Goal: Task Accomplishment & Management: Use online tool/utility

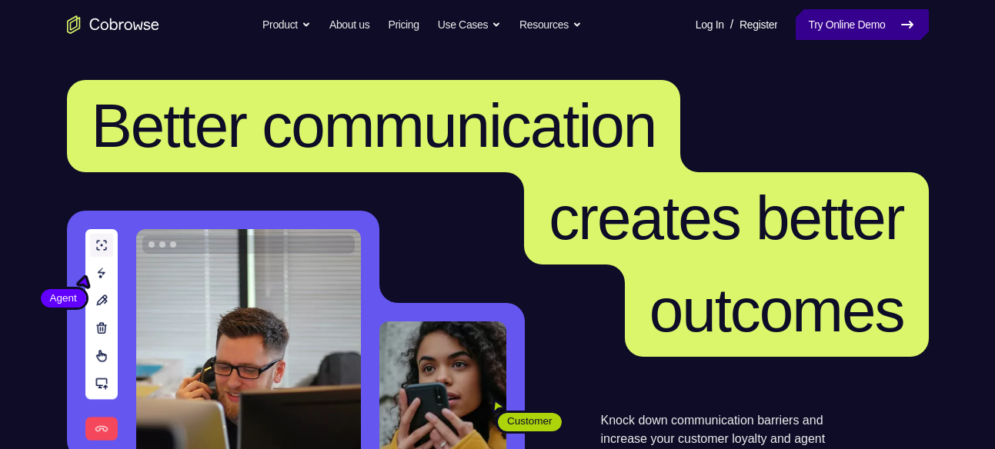
click at [816, 25] on link "Try Online Demo" at bounding box center [862, 24] width 132 height 31
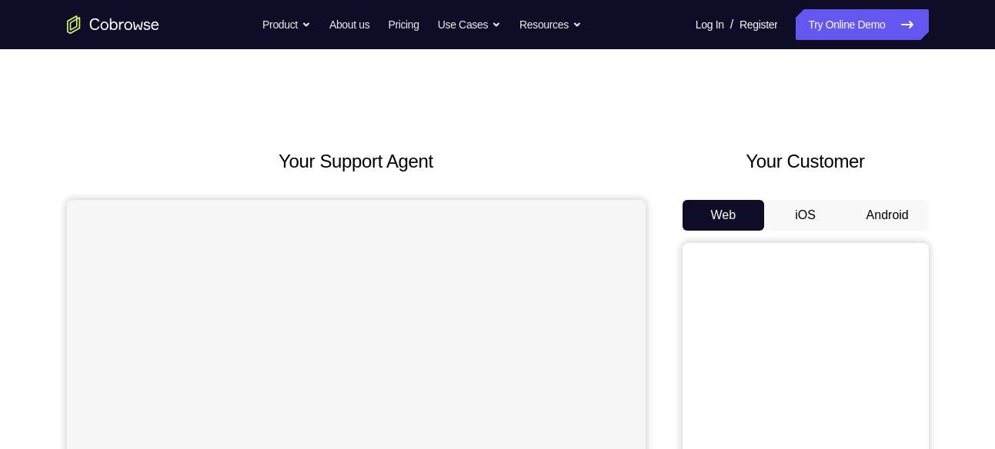
click at [894, 214] on button "Android" at bounding box center [887, 215] width 82 height 31
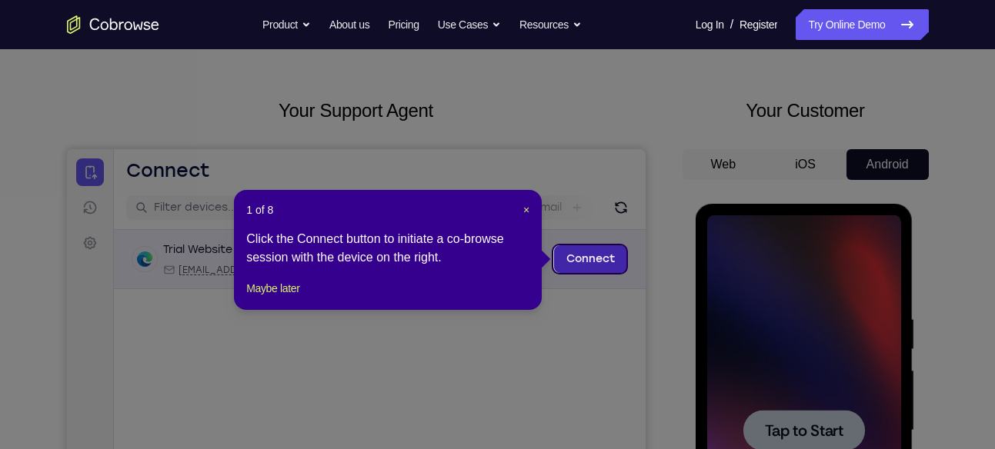
click at [601, 258] on link "Connect" at bounding box center [589, 259] width 73 height 28
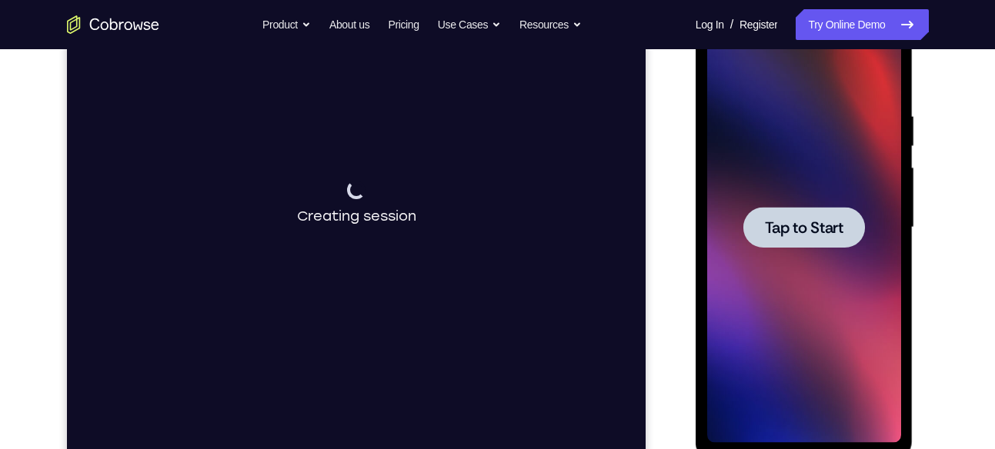
scroll to position [255, 0]
click at [796, 219] on span "Tap to Start" at bounding box center [804, 226] width 78 height 15
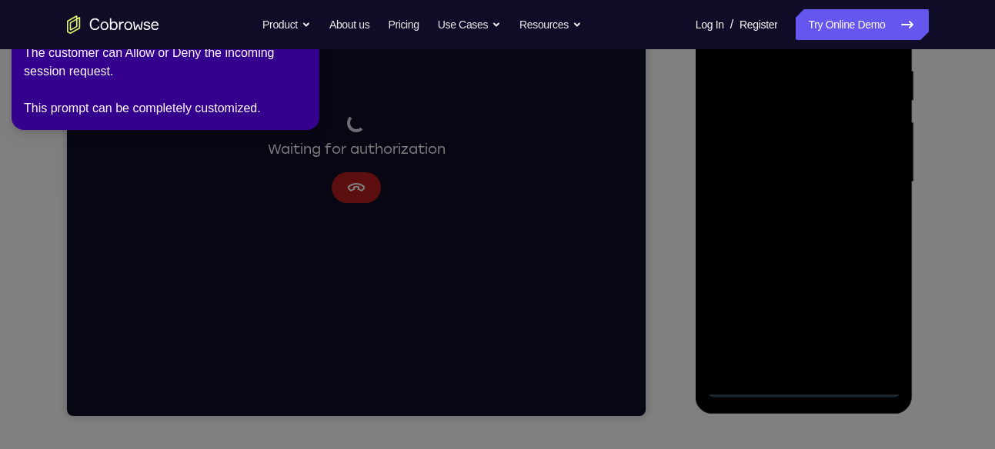
scroll to position [303, 0]
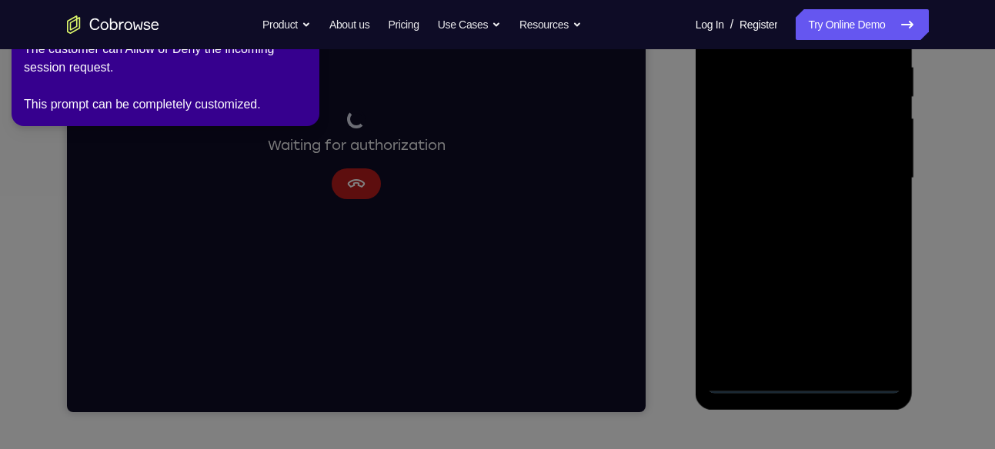
click at [850, 229] on icon at bounding box center [500, 222] width 1013 height 456
click at [803, 379] on icon at bounding box center [500, 222] width 1013 height 456
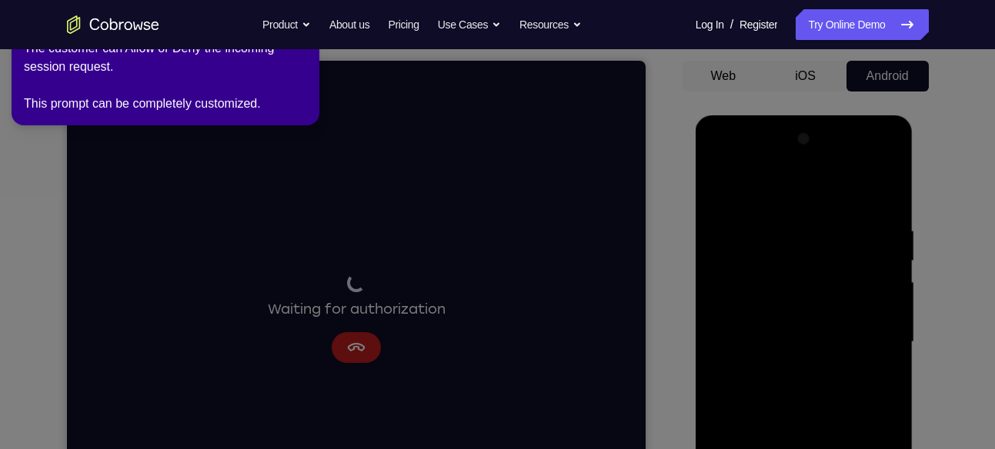
scroll to position [139, 0]
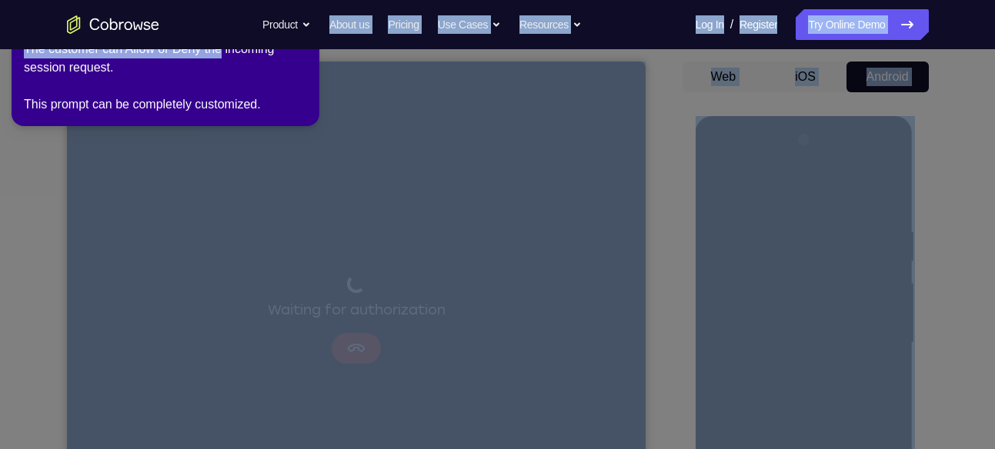
click at [306, 47] on nav "Go back Powerful, Flexible and Trustworthy. Avoid all extra friction for both A…" at bounding box center [497, 24] width 995 height 49
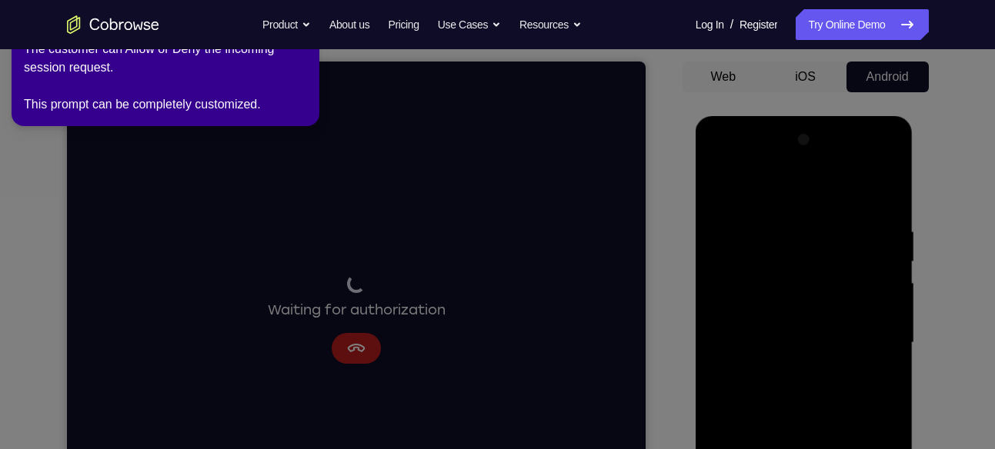
click at [306, 52] on div "The customer can Allow or Deny the incoming session request. This prompt can be…" at bounding box center [165, 77] width 283 height 74
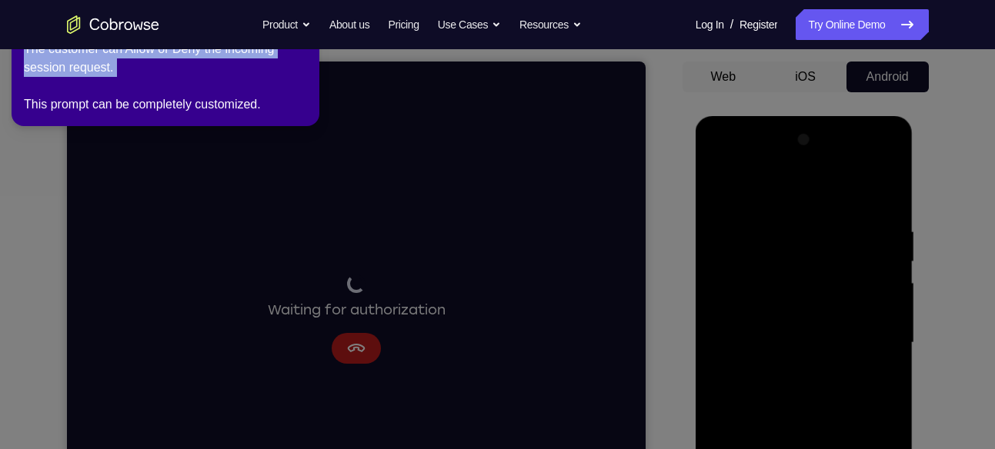
drag, startPoint x: 290, startPoint y: 53, endPoint x: 254, endPoint y: 135, distance: 89.9
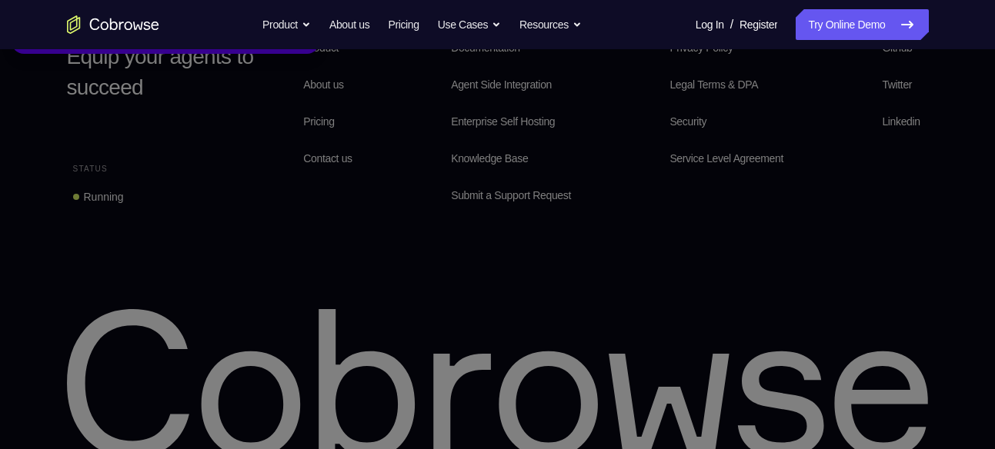
scroll to position [1217, 0]
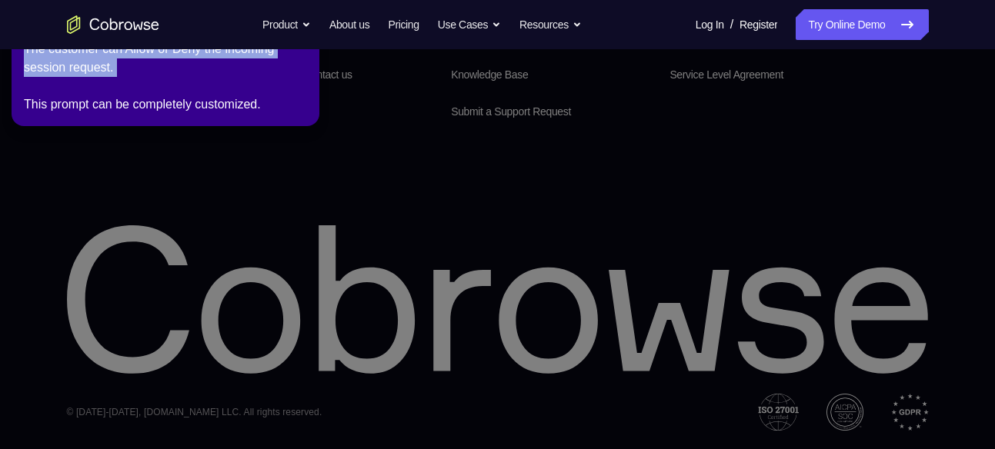
click at [304, 48] on nav "Go back Powerful, Flexible and Trustworthy. Avoid all extra friction for both A…" at bounding box center [497, 24] width 995 height 49
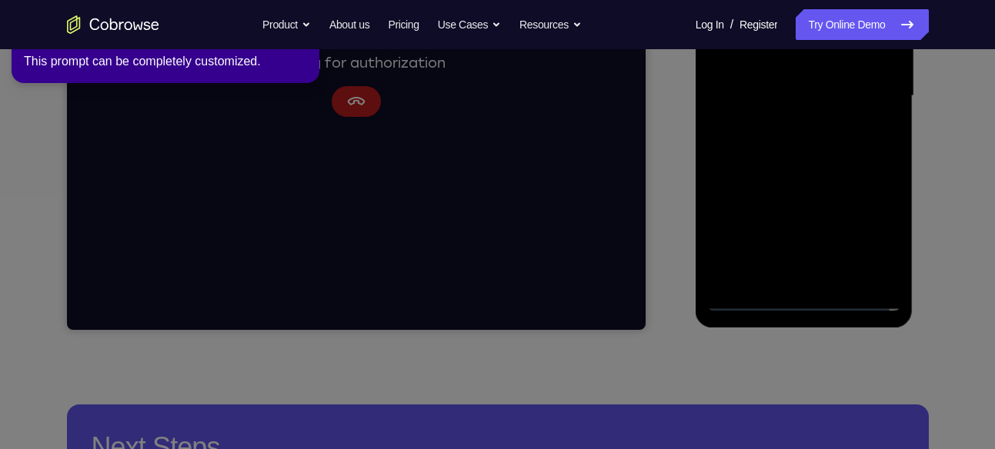
scroll to position [389, 0]
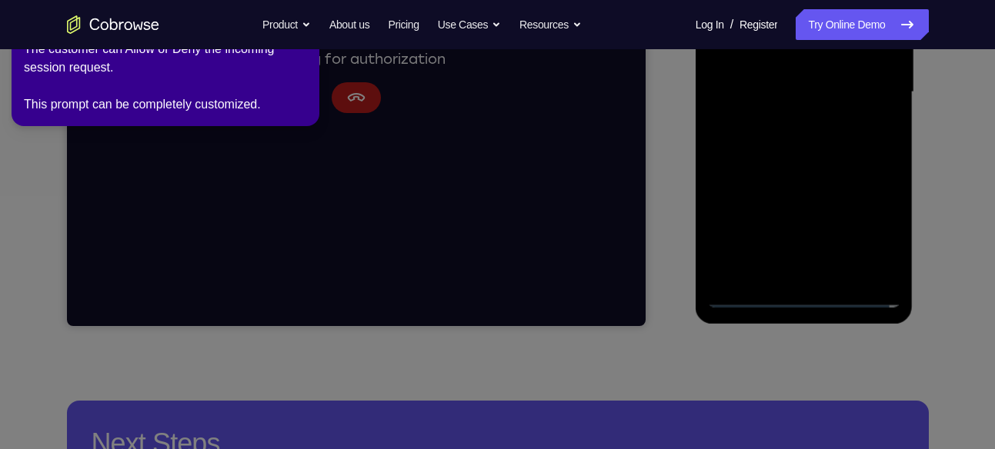
click at [829, 279] on icon at bounding box center [500, 222] width 1013 height 456
click at [803, 295] on icon at bounding box center [500, 222] width 1013 height 456
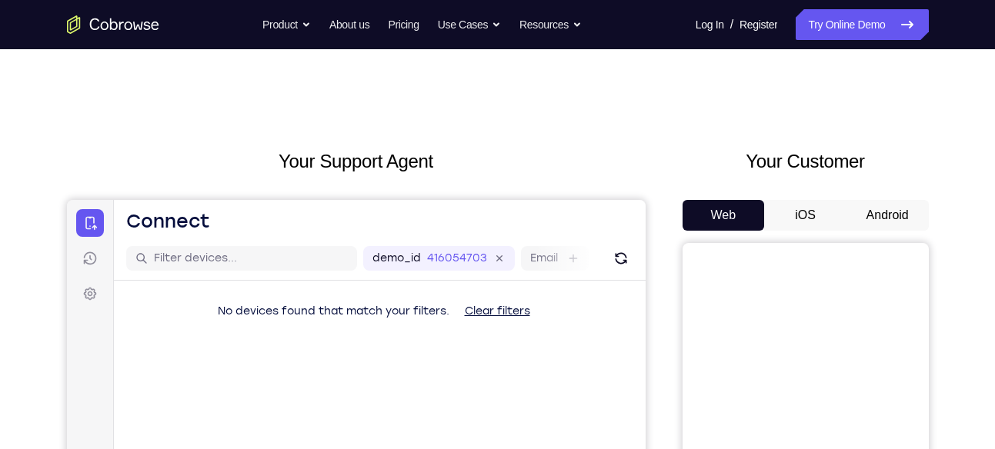
scroll to position [45, 0]
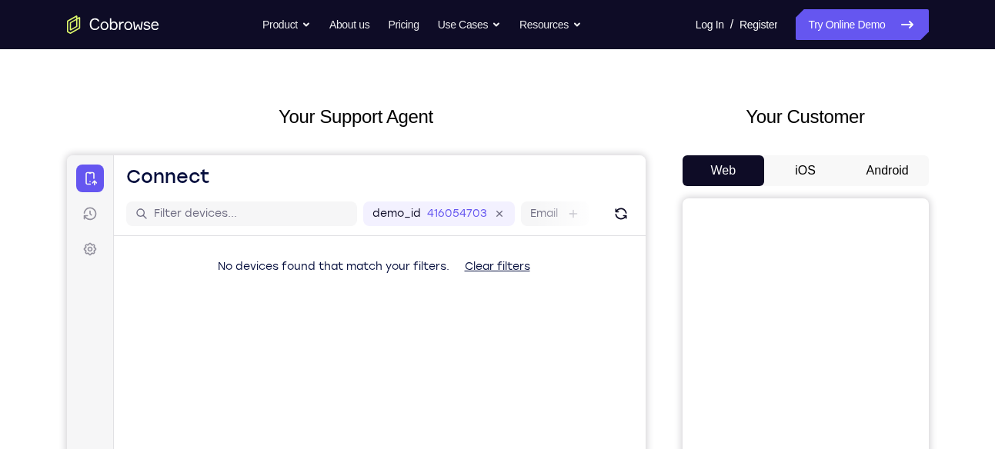
click at [885, 162] on button "Android" at bounding box center [887, 170] width 82 height 31
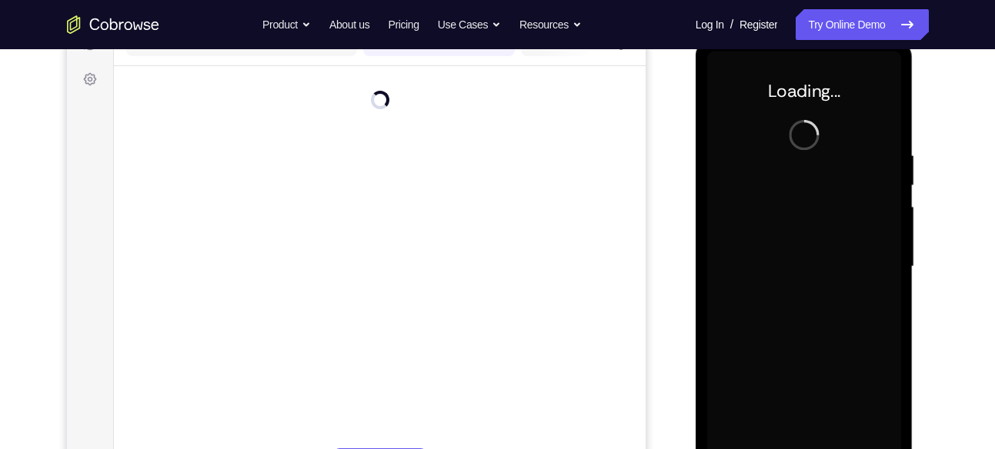
scroll to position [215, 0]
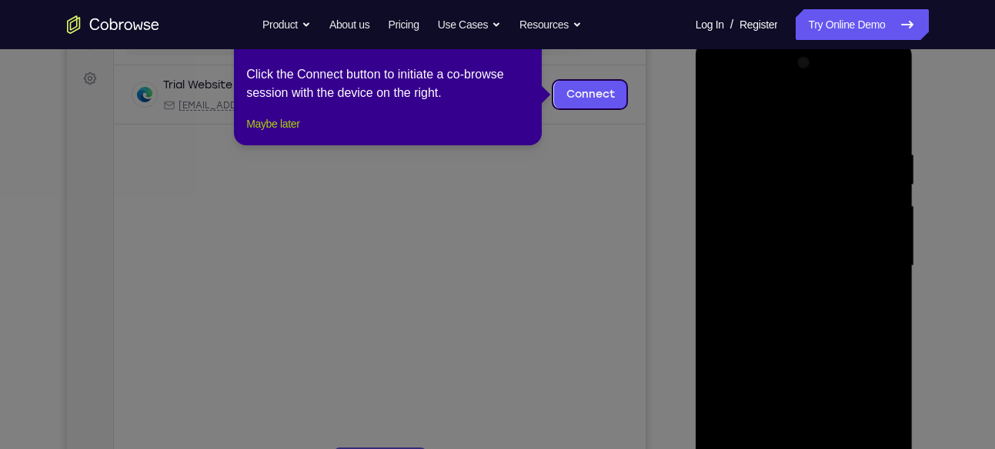
click at [288, 133] on button "Maybe later" at bounding box center [272, 124] width 53 height 18
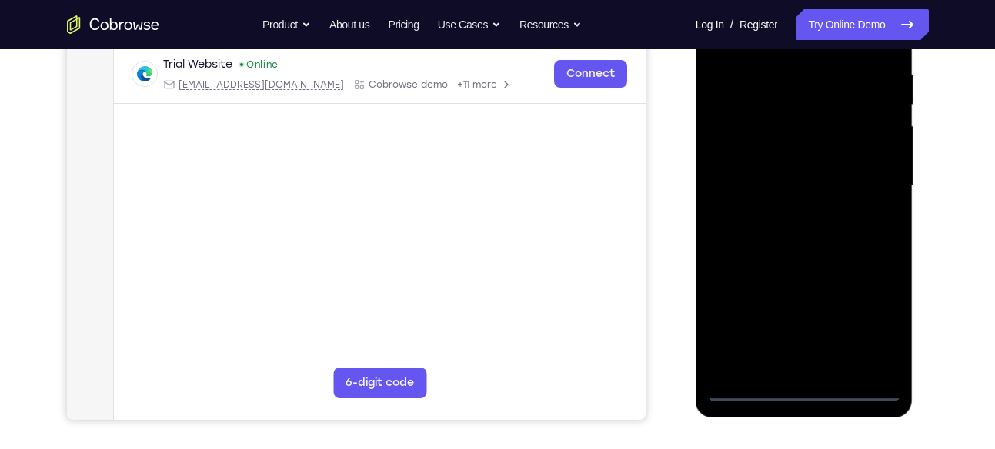
scroll to position [329, 0]
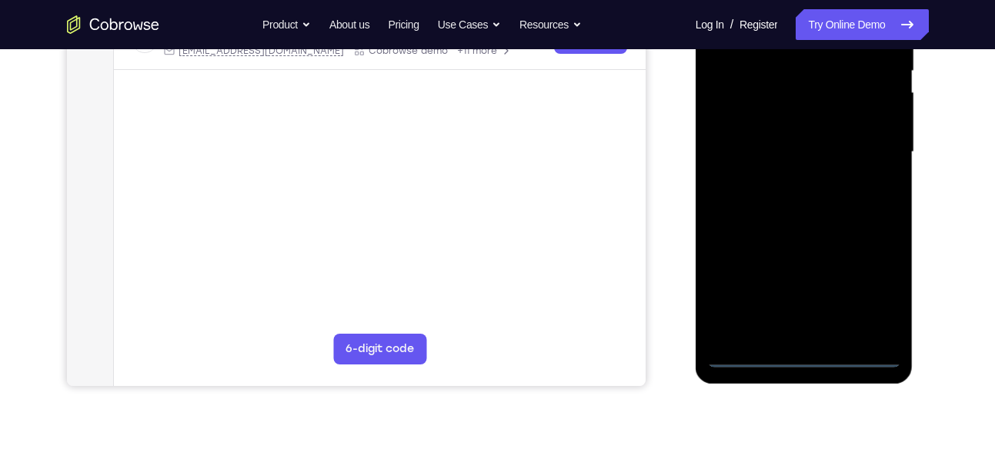
click at [812, 361] on div at bounding box center [804, 152] width 194 height 431
click at [873, 289] on div at bounding box center [804, 152] width 194 height 431
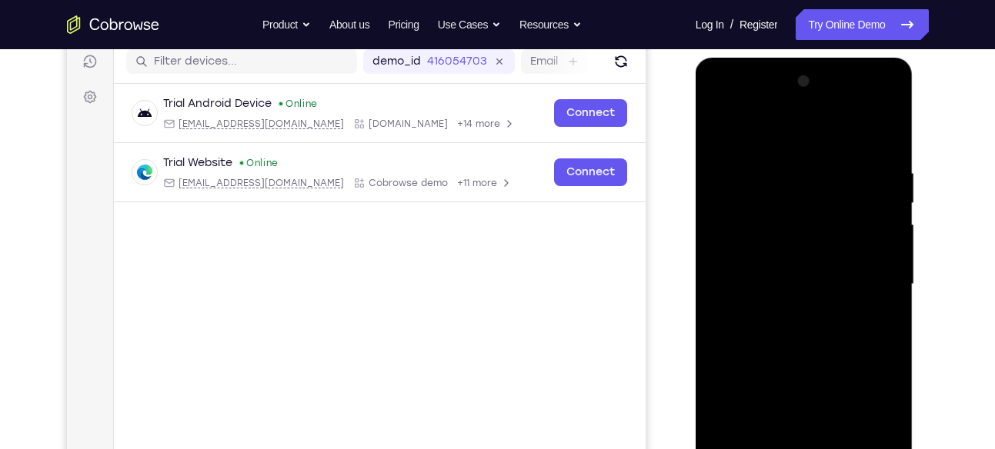
scroll to position [198, 0]
click at [749, 98] on div at bounding box center [804, 283] width 194 height 431
click at [876, 285] on div at bounding box center [804, 283] width 194 height 431
click at [790, 309] on div at bounding box center [804, 283] width 194 height 431
click at [801, 259] on div at bounding box center [804, 283] width 194 height 431
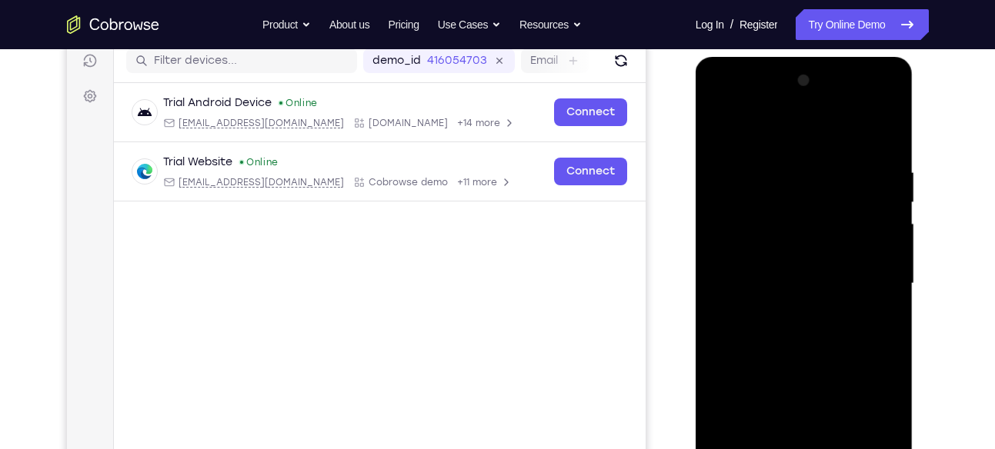
click at [780, 221] on div at bounding box center [804, 283] width 194 height 431
click at [726, 404] on div at bounding box center [804, 283] width 194 height 431
click at [821, 408] on div at bounding box center [804, 283] width 194 height 431
click at [863, 431] on div at bounding box center [804, 283] width 194 height 431
click at [754, 370] on div at bounding box center [804, 283] width 194 height 431
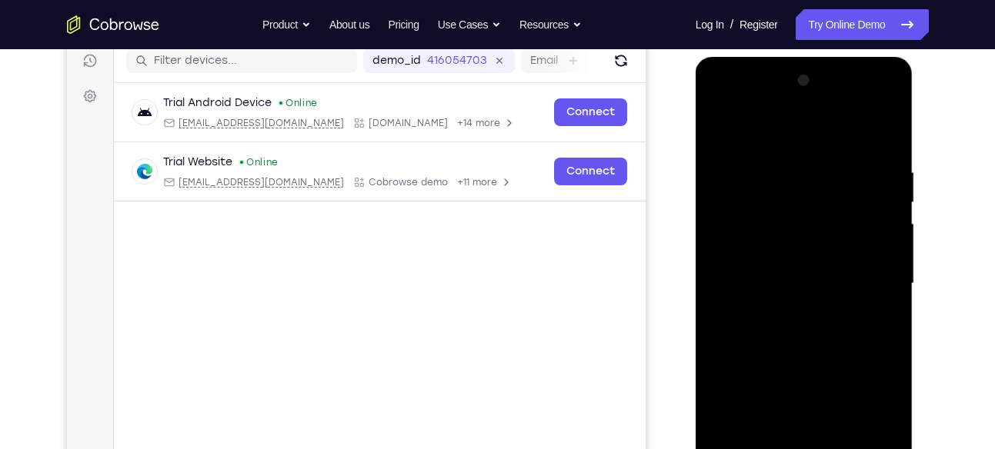
click at [762, 399] on div at bounding box center [804, 283] width 194 height 431
click at [796, 373] on div at bounding box center [804, 283] width 194 height 431
click at [726, 403] on div at bounding box center [804, 283] width 194 height 431
click at [773, 379] on div at bounding box center [804, 283] width 194 height 431
click at [759, 378] on div at bounding box center [804, 283] width 194 height 431
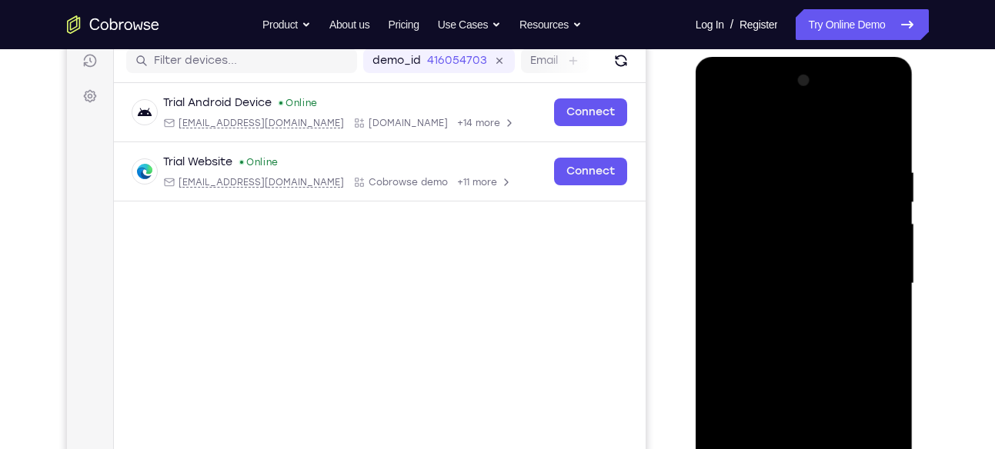
click at [862, 409] on div at bounding box center [804, 283] width 194 height 431
click at [818, 370] on div at bounding box center [804, 283] width 194 height 431
click at [835, 373] on div at bounding box center [804, 283] width 194 height 431
click at [742, 375] on div at bounding box center [804, 283] width 194 height 431
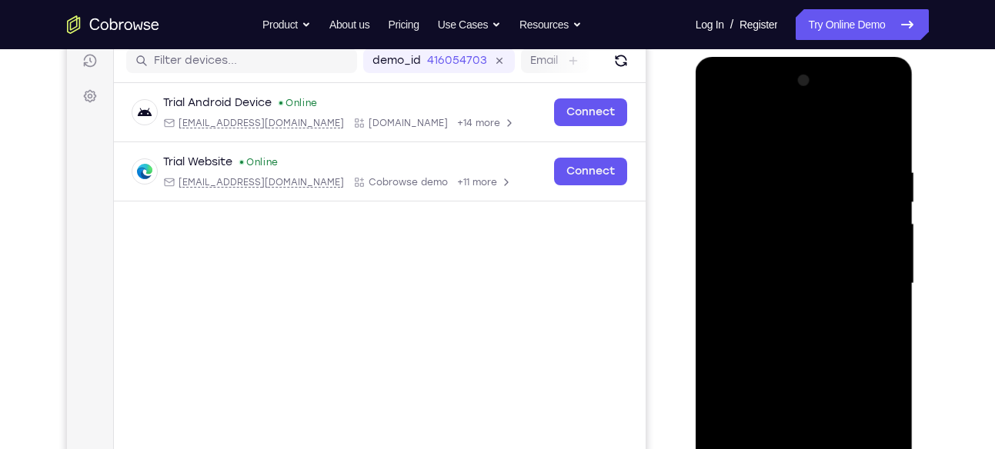
click at [792, 255] on div at bounding box center [804, 283] width 194 height 431
click at [727, 399] on div at bounding box center [804, 283] width 194 height 431
click at [821, 397] on div at bounding box center [804, 283] width 194 height 431
click at [860, 430] on div at bounding box center [804, 283] width 194 height 431
click at [759, 379] on div at bounding box center [804, 283] width 194 height 431
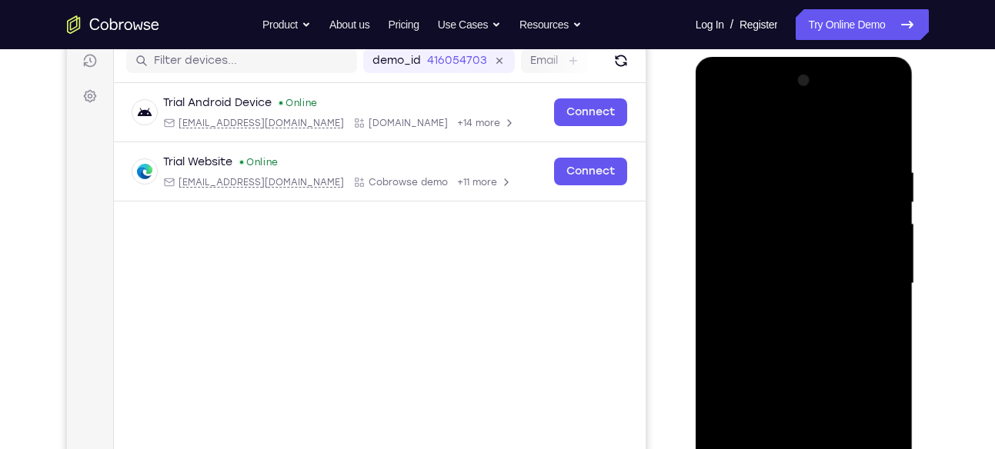
click at [766, 402] on div at bounding box center [804, 283] width 194 height 431
click at [794, 368] on div at bounding box center [804, 283] width 194 height 431
click at [728, 404] on div at bounding box center [804, 283] width 194 height 431
click at [776, 374] on div at bounding box center [804, 283] width 194 height 431
click at [758, 376] on div at bounding box center [804, 283] width 194 height 431
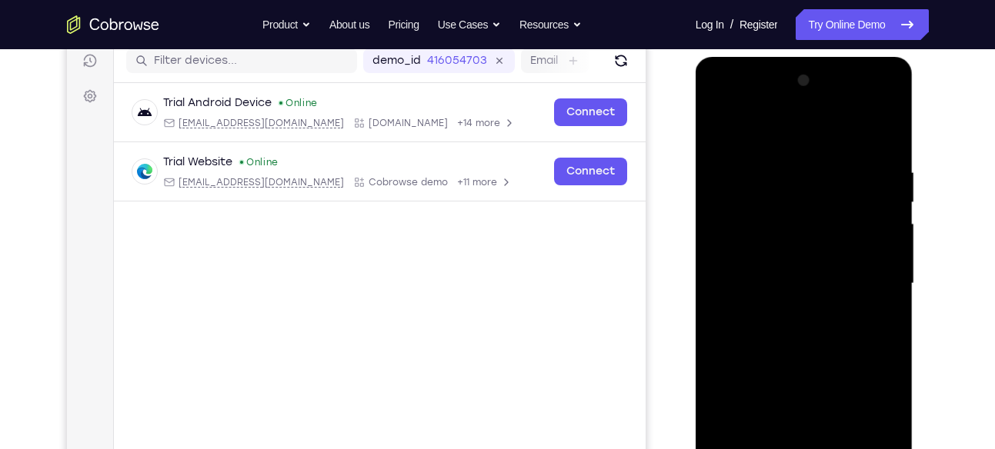
click at [861, 406] on div at bounding box center [804, 283] width 194 height 431
click at [720, 351] on div at bounding box center [804, 283] width 194 height 431
click at [833, 351] on div at bounding box center [804, 283] width 194 height 431
click at [830, 285] on div at bounding box center [804, 283] width 194 height 431
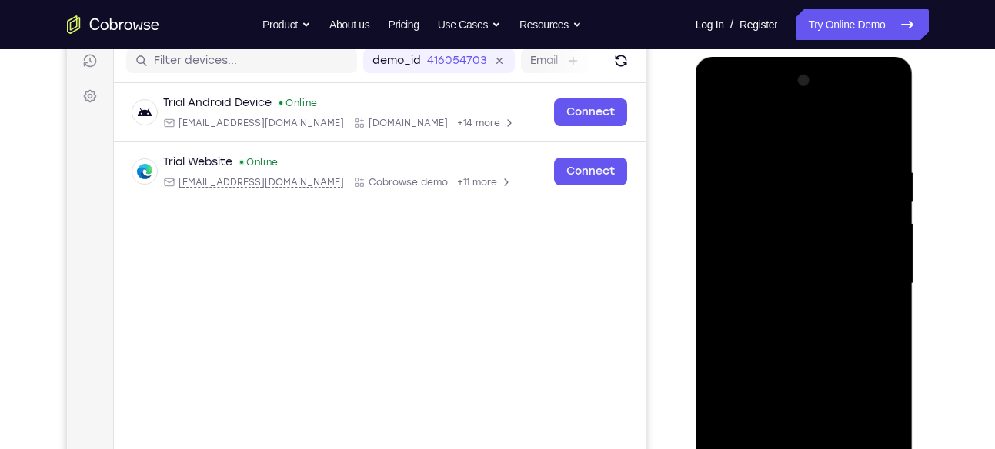
click at [775, 336] on div at bounding box center [804, 283] width 194 height 431
drag, startPoint x: 786, startPoint y: 298, endPoint x: 775, endPoint y: 272, distance: 28.3
click at [775, 272] on div at bounding box center [804, 283] width 194 height 431
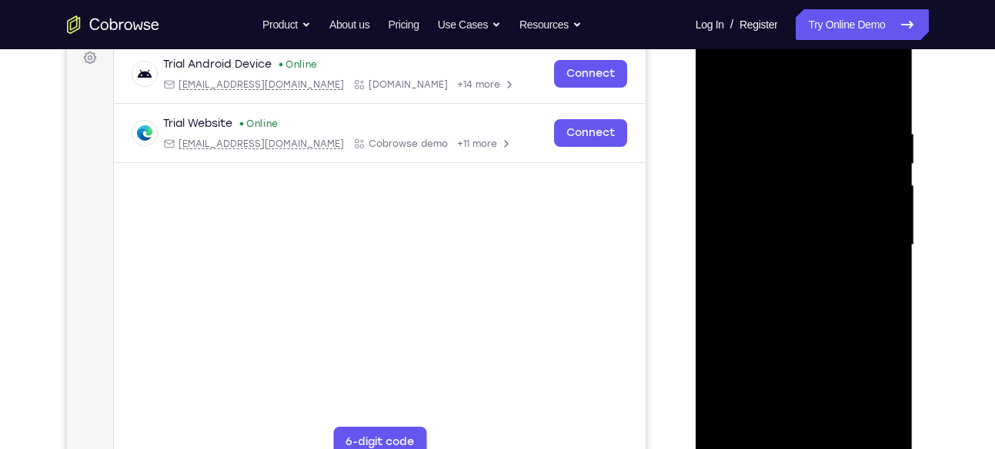
click at [799, 292] on div at bounding box center [804, 245] width 194 height 431
click at [771, 295] on div at bounding box center [804, 245] width 194 height 431
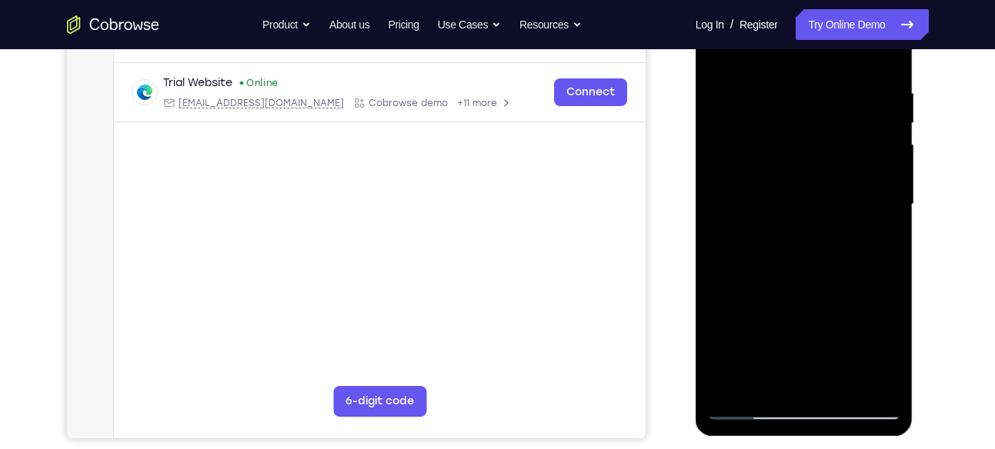
scroll to position [282, 0]
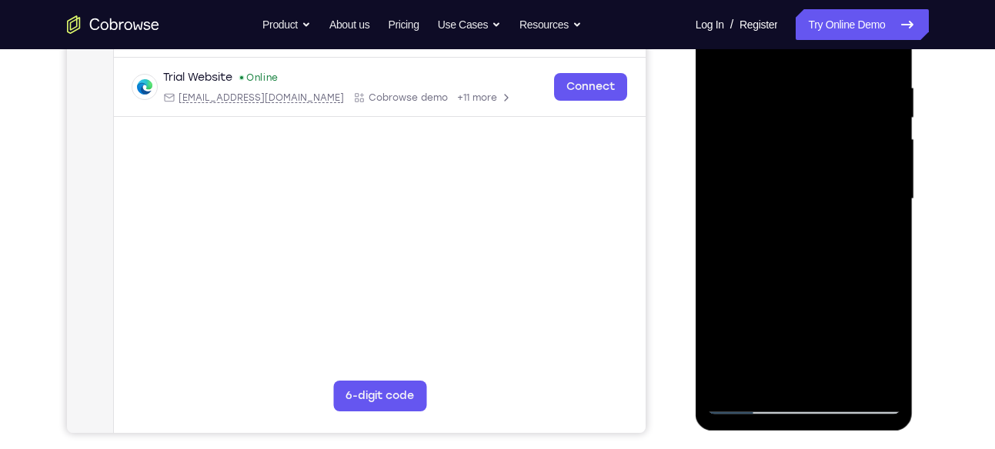
click at [752, 223] on div at bounding box center [804, 199] width 194 height 431
click at [816, 255] on div at bounding box center [804, 199] width 194 height 431
click at [809, 242] on div at bounding box center [804, 199] width 194 height 431
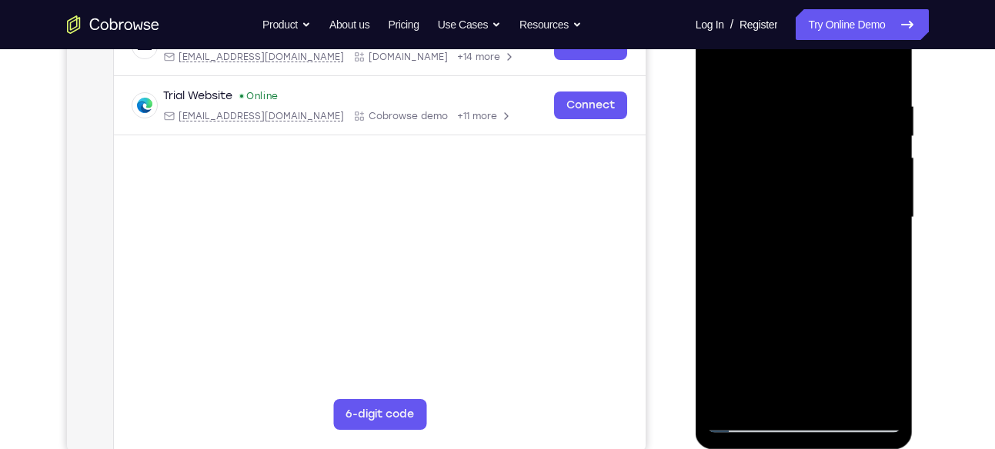
scroll to position [265, 0]
click at [746, 240] on div at bounding box center [804, 217] width 194 height 431
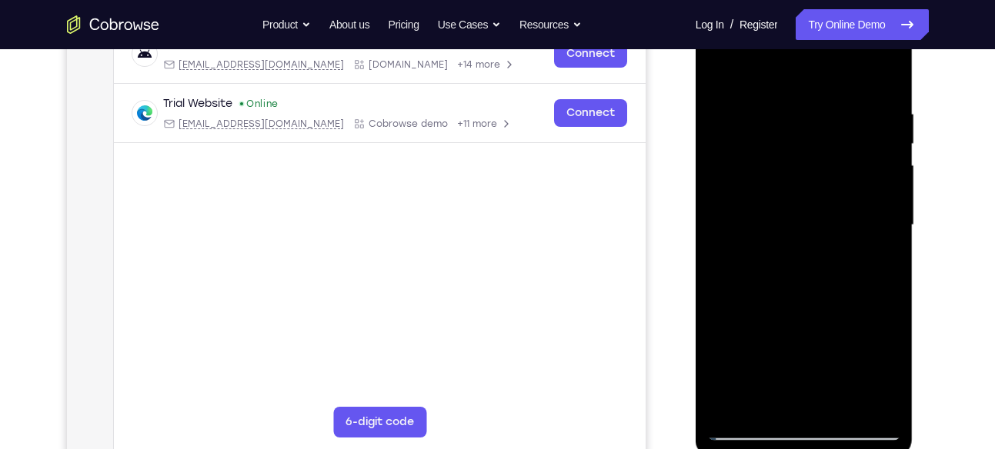
scroll to position [255, 0]
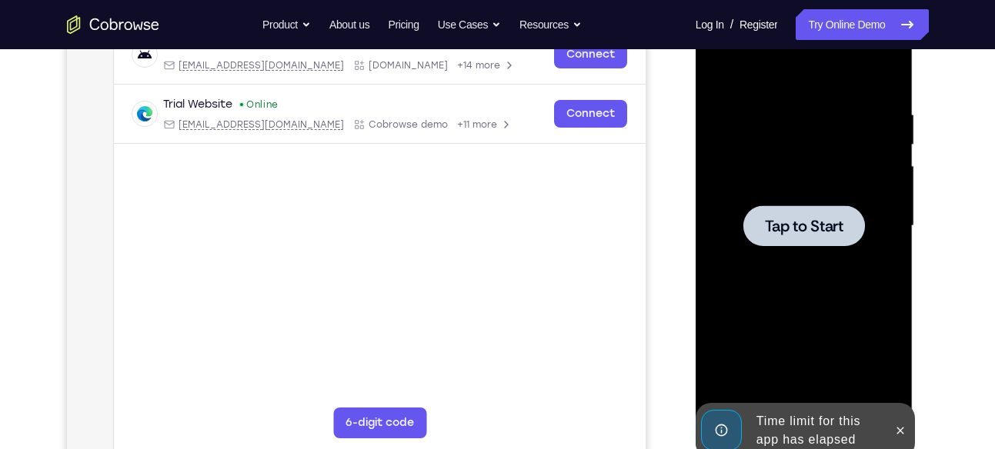
click at [804, 219] on span "Tap to Start" at bounding box center [804, 226] width 78 height 15
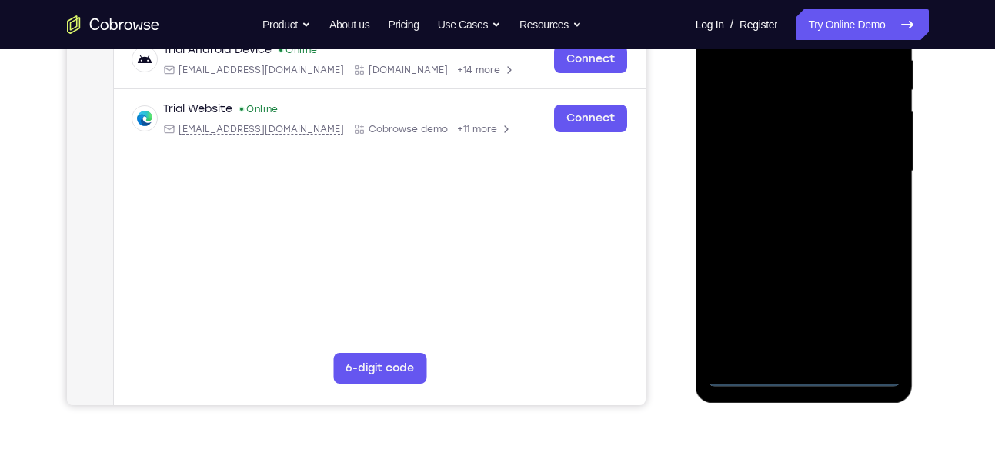
scroll to position [311, 0]
click at [810, 376] on div at bounding box center [804, 170] width 194 height 431
click at [874, 317] on div at bounding box center [804, 170] width 194 height 431
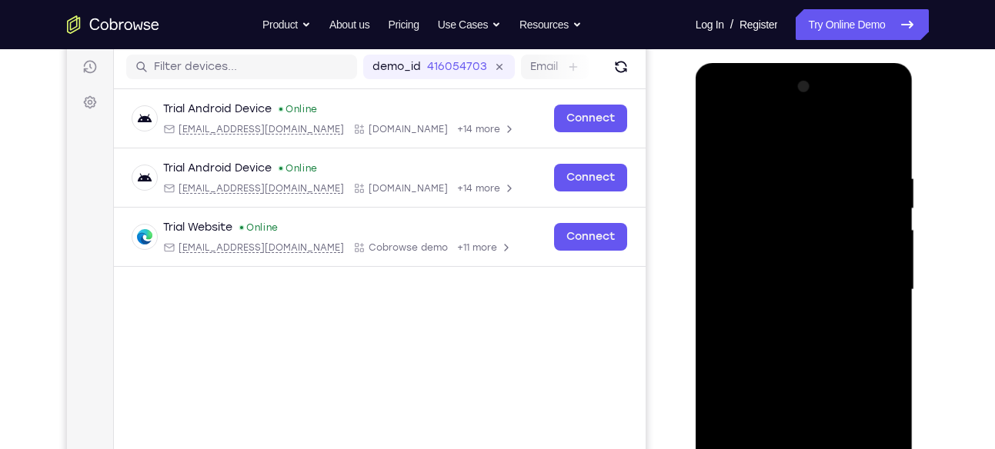
scroll to position [191, 0]
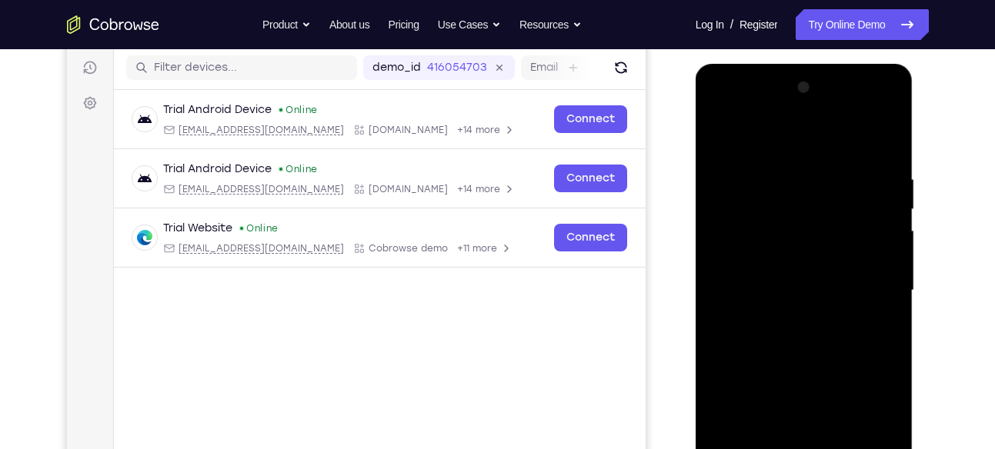
click at [739, 108] on div at bounding box center [804, 290] width 194 height 431
click at [873, 279] on div at bounding box center [804, 290] width 194 height 431
click at [778, 316] on div at bounding box center [804, 290] width 194 height 431
click at [758, 278] on div at bounding box center [804, 290] width 194 height 431
click at [774, 255] on div at bounding box center [804, 290] width 194 height 431
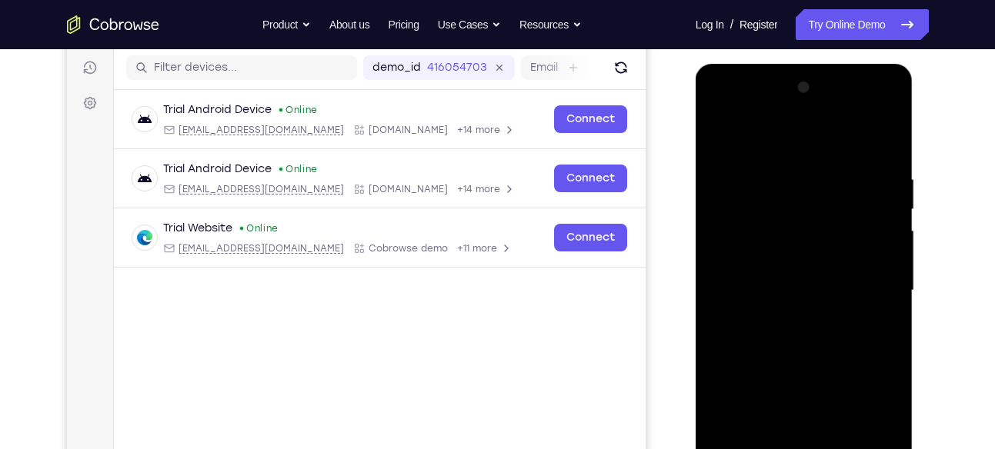
click at [780, 290] on div at bounding box center [804, 290] width 194 height 431
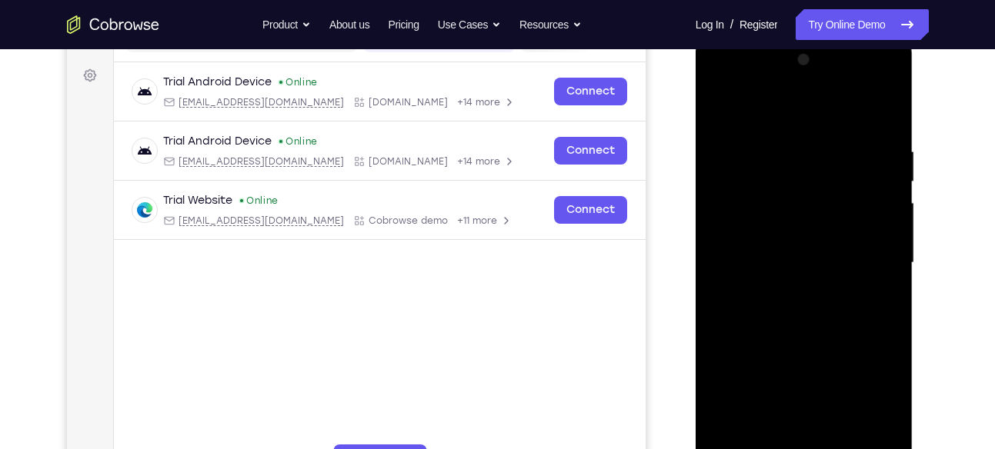
scroll to position [232, 0]
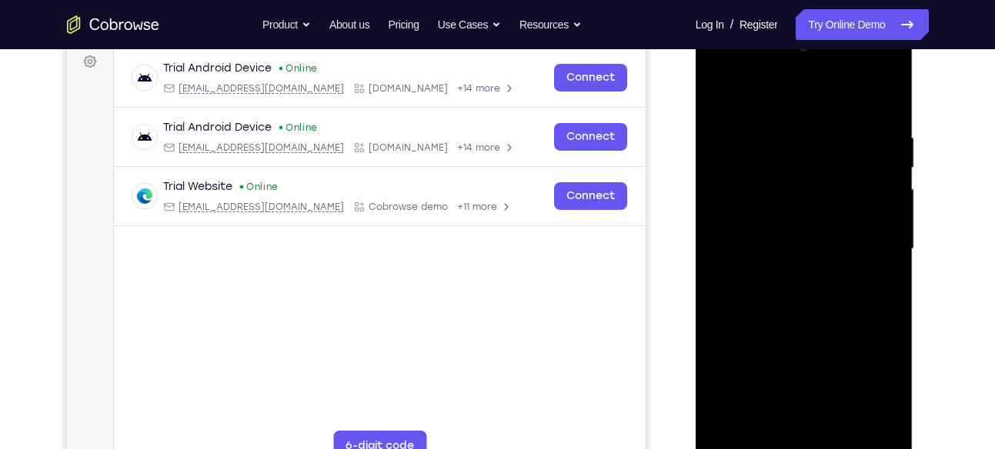
click at [812, 319] on div at bounding box center [804, 249] width 194 height 431
click at [876, 98] on div at bounding box center [804, 249] width 194 height 431
click at [787, 133] on div at bounding box center [804, 249] width 194 height 431
click at [883, 98] on div at bounding box center [804, 249] width 194 height 431
click at [776, 125] on div at bounding box center [804, 249] width 194 height 431
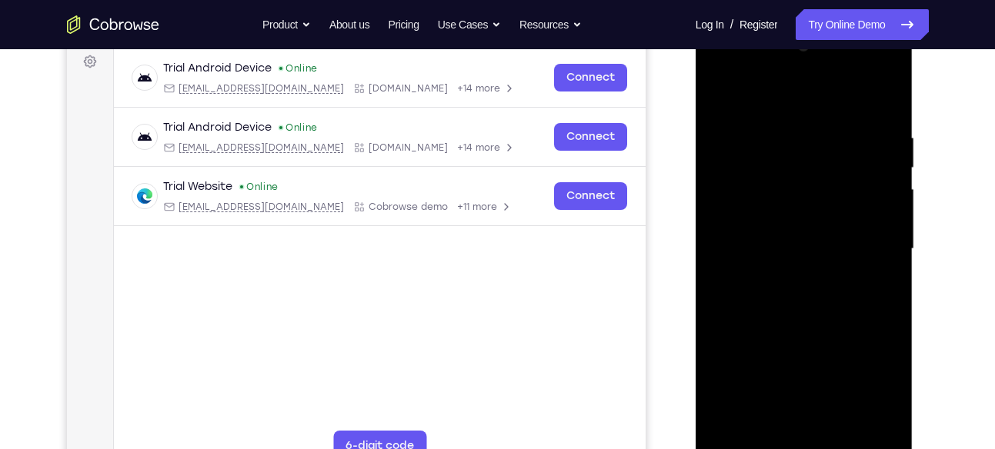
click at [885, 104] on div at bounding box center [804, 249] width 194 height 431
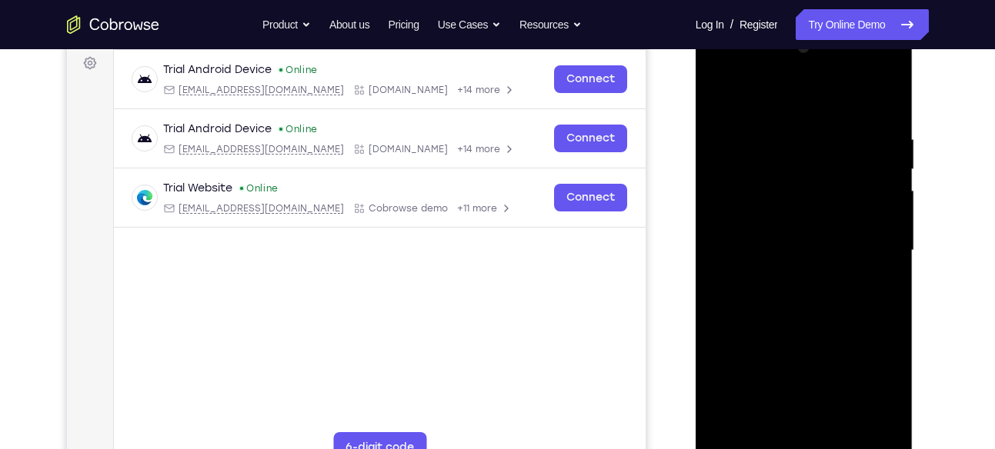
scroll to position [230, 0]
click at [891, 329] on div at bounding box center [804, 251] width 194 height 431
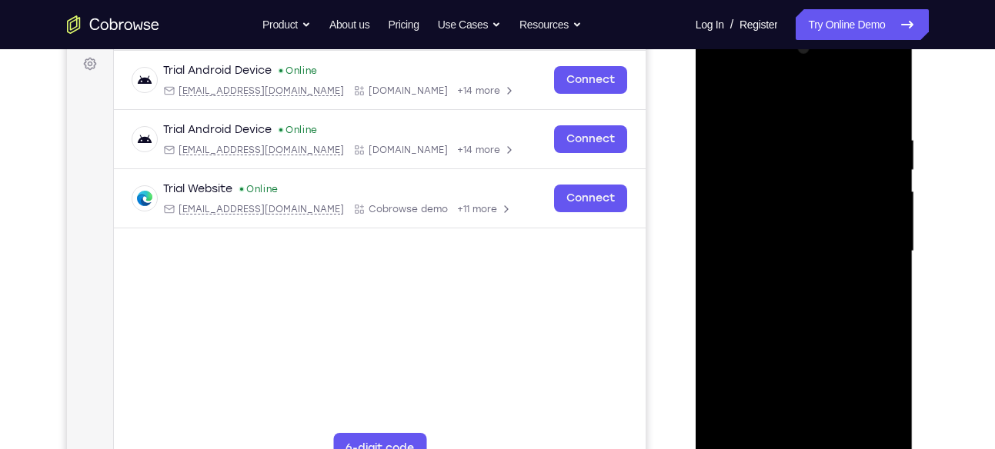
click at [891, 329] on div at bounding box center [804, 251] width 194 height 431
click at [892, 298] on div at bounding box center [804, 251] width 194 height 431
click at [890, 207] on div at bounding box center [804, 251] width 194 height 431
click at [885, 252] on div at bounding box center [804, 251] width 194 height 431
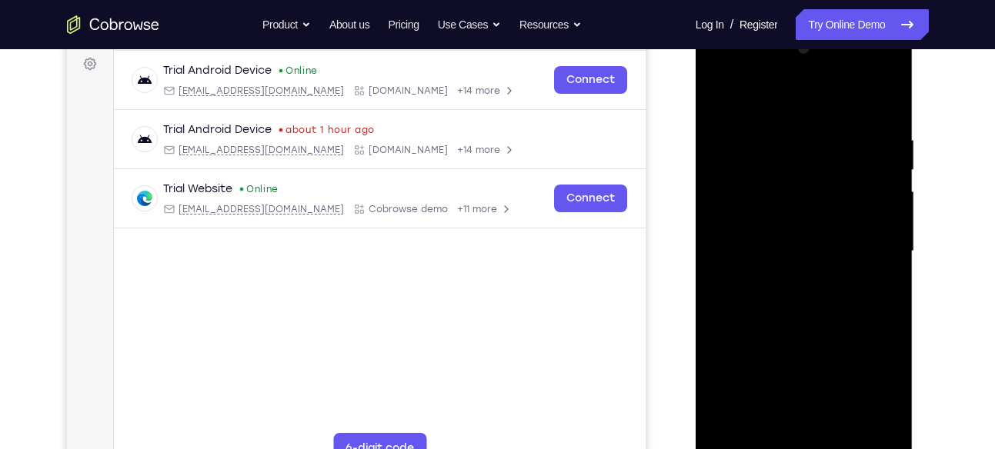
click at [890, 206] on div at bounding box center [804, 251] width 194 height 431
click at [886, 95] on div at bounding box center [804, 251] width 194 height 431
click at [744, 334] on div at bounding box center [804, 251] width 194 height 431
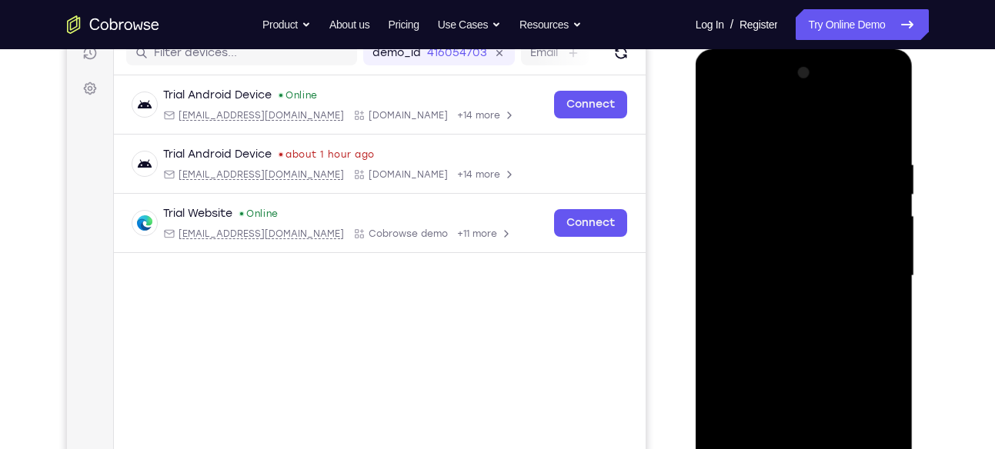
scroll to position [208, 0]
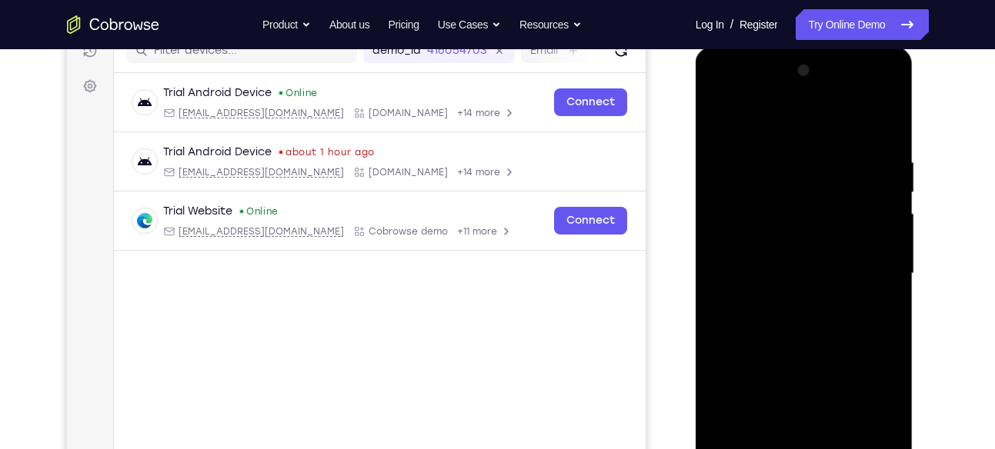
click at [721, 117] on div at bounding box center [804, 273] width 194 height 431
click at [742, 250] on div at bounding box center [804, 273] width 194 height 431
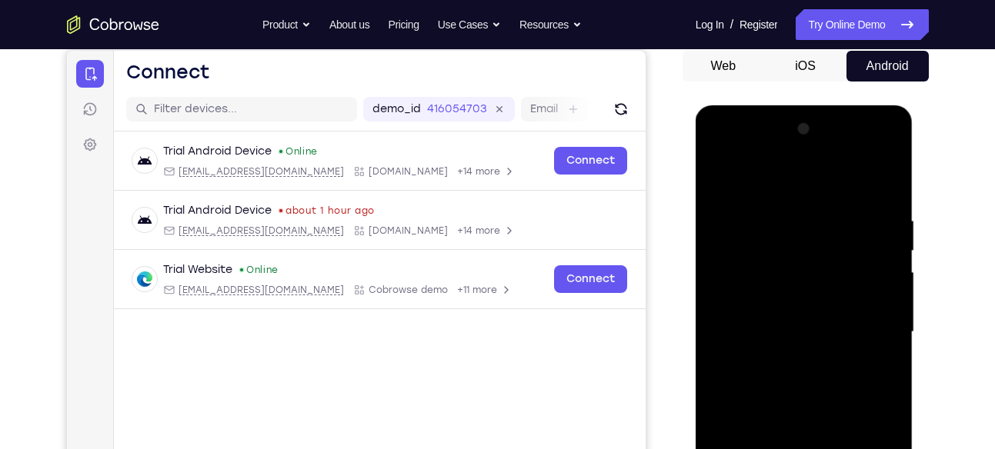
scroll to position [149, 0]
click at [735, 226] on div at bounding box center [804, 333] width 194 height 431
click at [717, 173] on div at bounding box center [804, 333] width 194 height 431
click at [720, 175] on div at bounding box center [804, 333] width 194 height 431
click at [776, 218] on div at bounding box center [804, 333] width 194 height 431
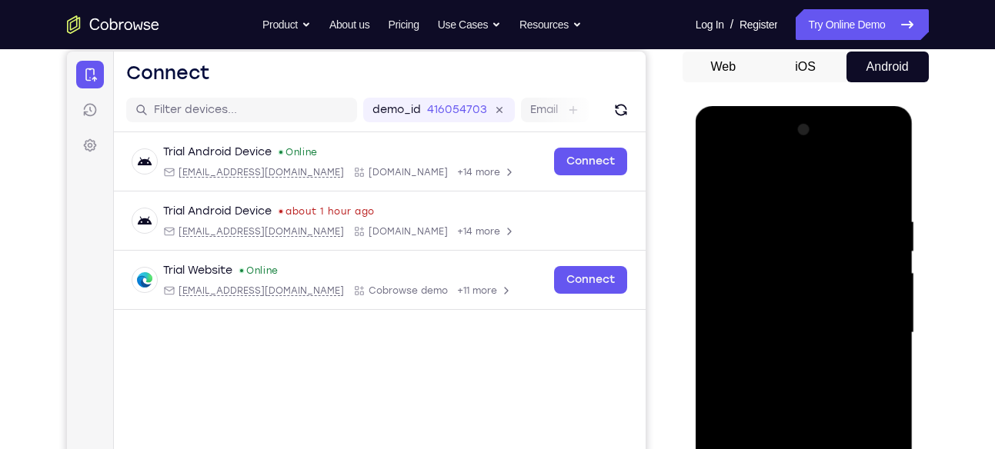
click at [728, 187] on div at bounding box center [804, 333] width 194 height 431
click at [726, 253] on div at bounding box center [804, 333] width 194 height 431
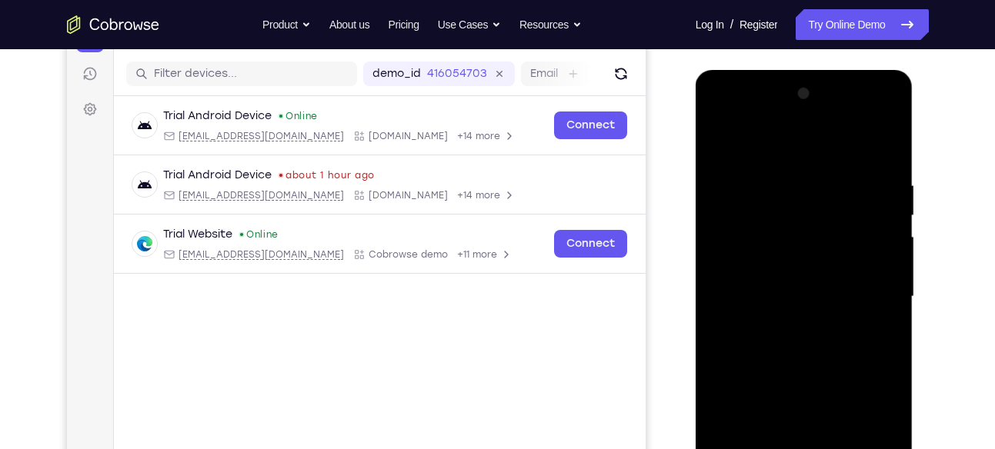
scroll to position [185, 0]
click at [891, 94] on div at bounding box center [804, 296] width 194 height 431
click at [716, 142] on div at bounding box center [804, 296] width 194 height 431
click at [881, 149] on div at bounding box center [804, 296] width 194 height 431
click at [737, 142] on div at bounding box center [804, 296] width 194 height 431
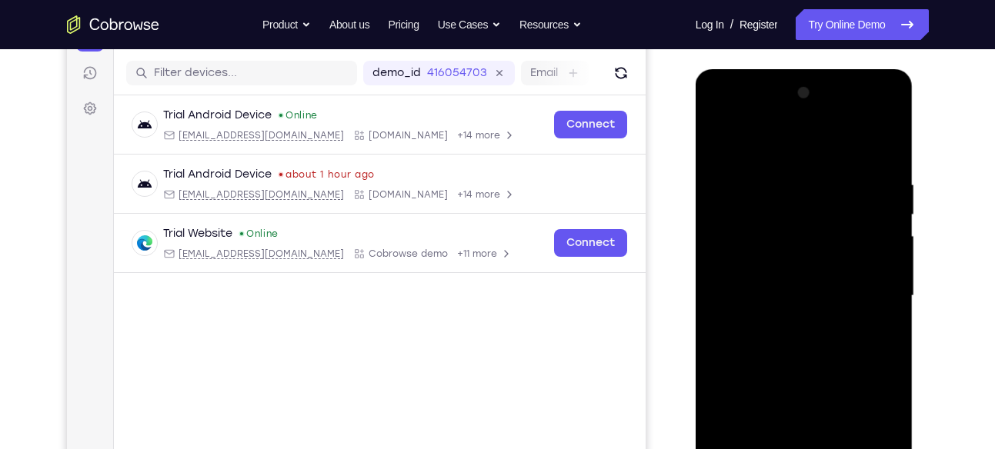
click at [741, 165] on div at bounding box center [804, 296] width 194 height 431
